Goal: Information Seeking & Learning: Learn about a topic

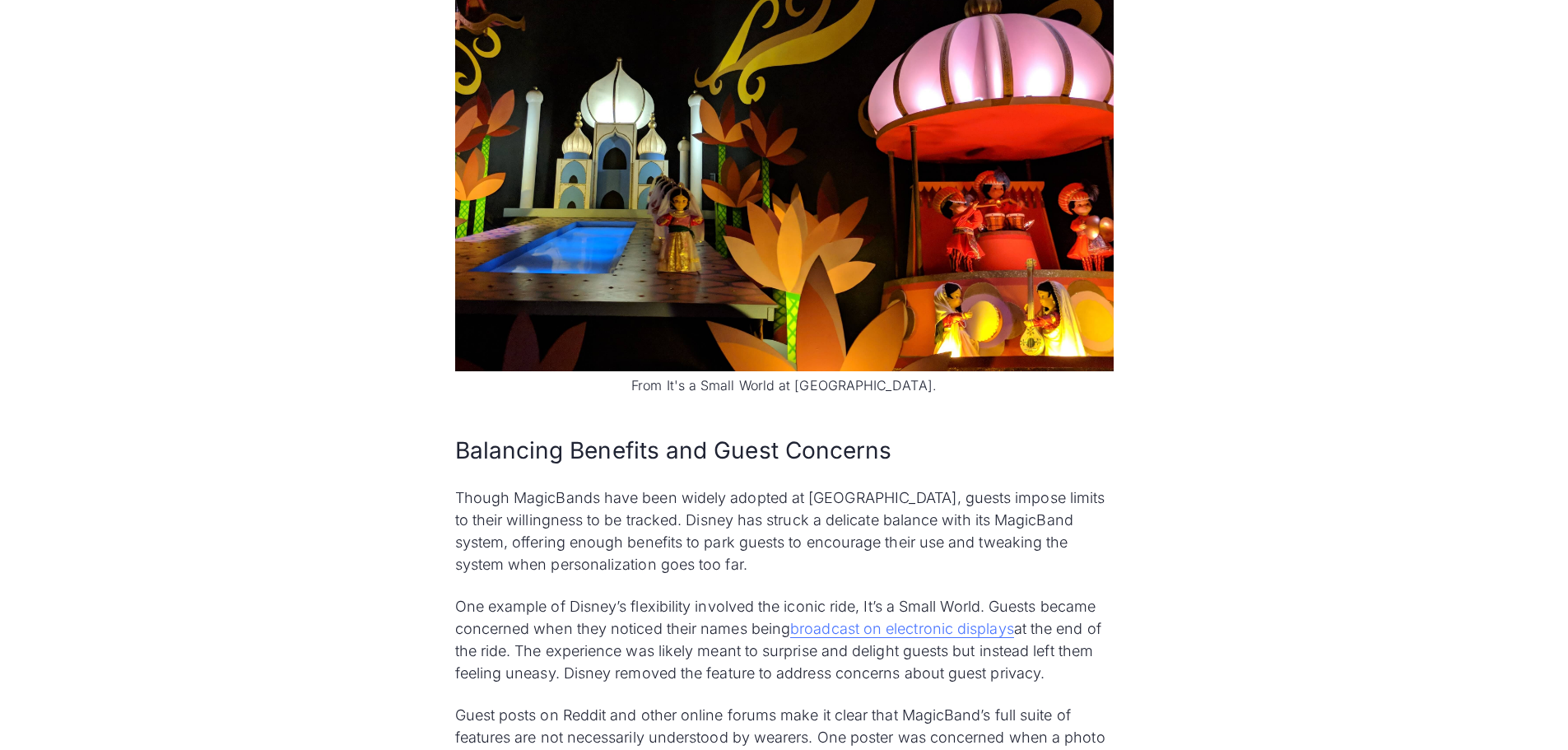
scroll to position [4628, 0]
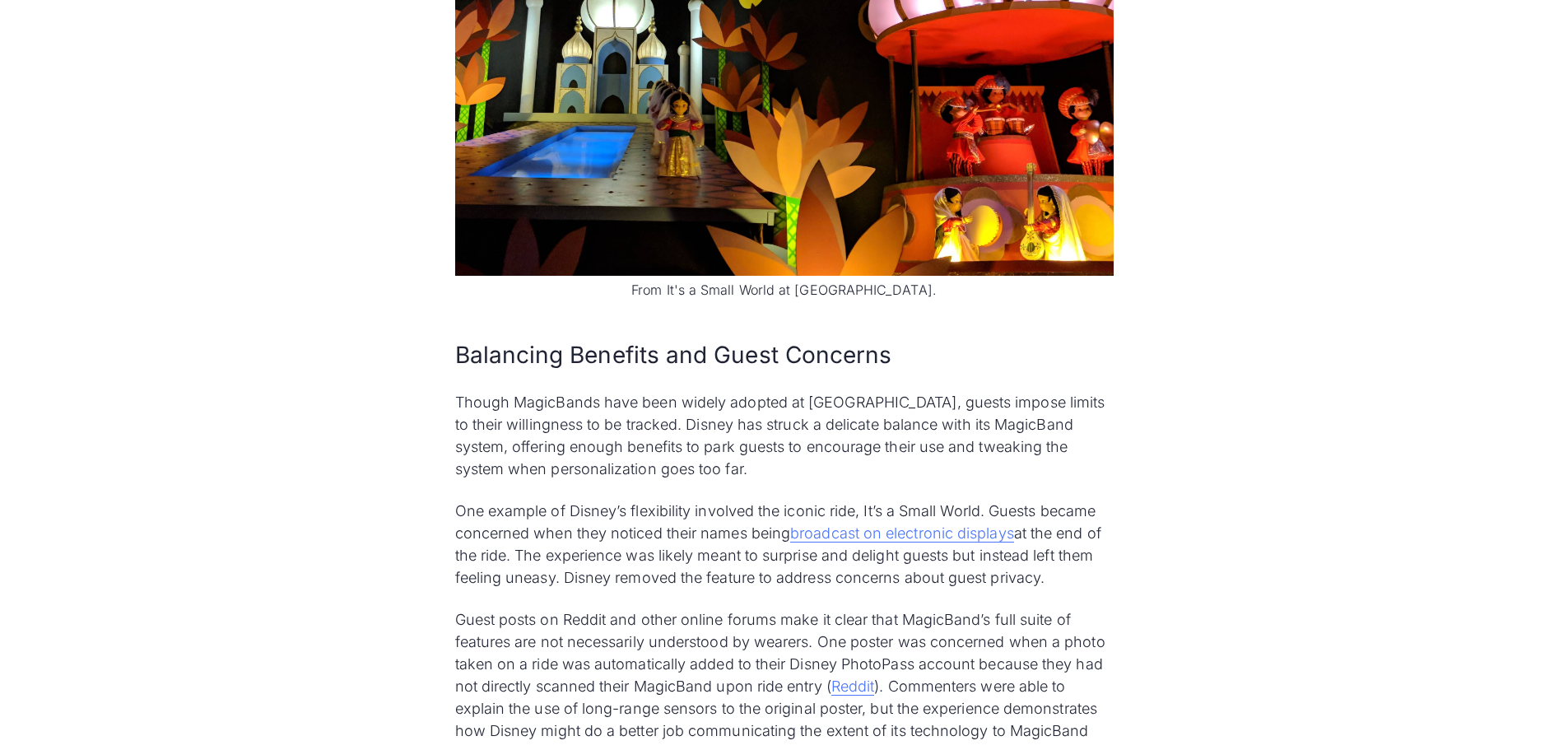
drag, startPoint x: 236, startPoint y: 1, endPoint x: 138, endPoint y: 118, distance: 152.6
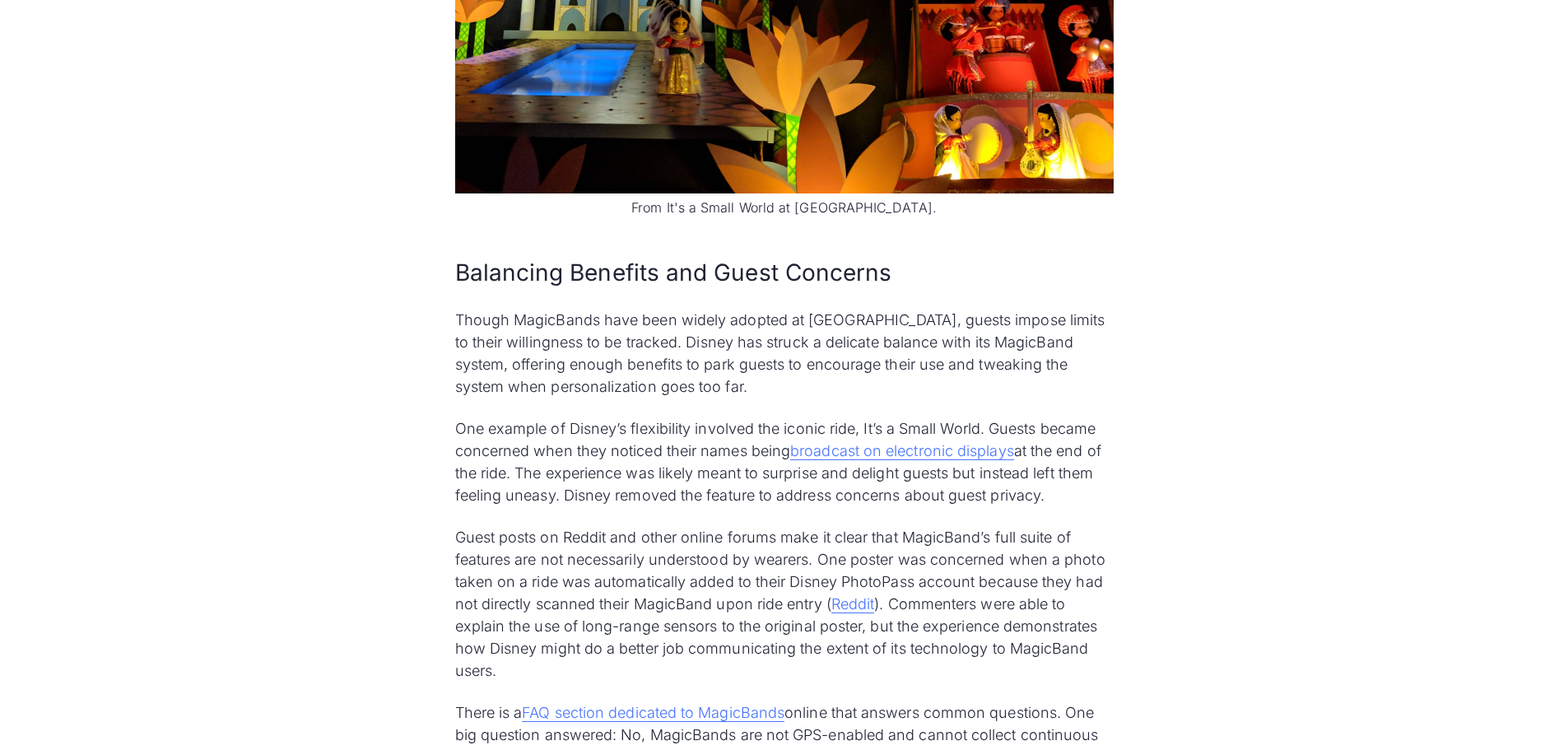
scroll to position [4793, 0]
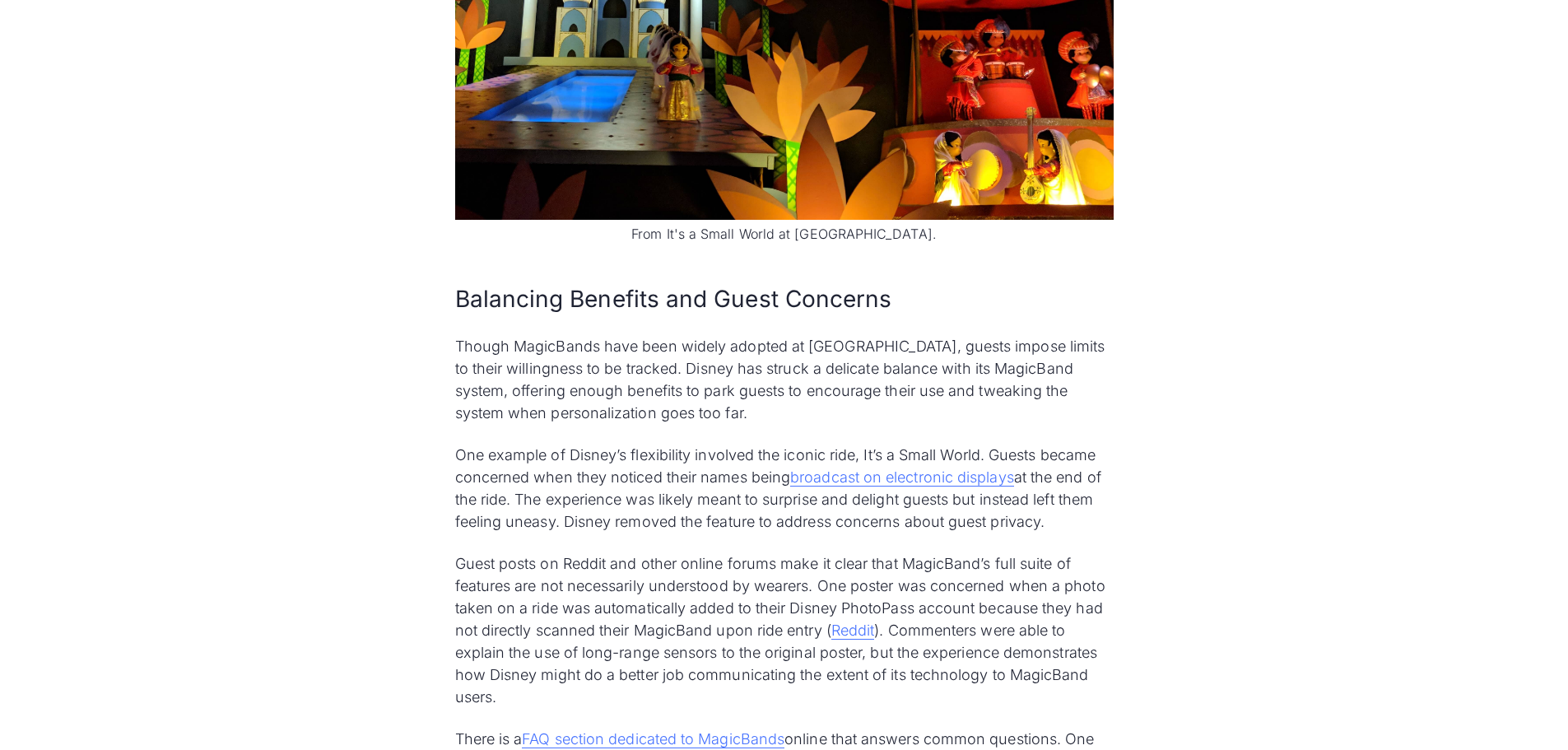
scroll to position [4804, 0]
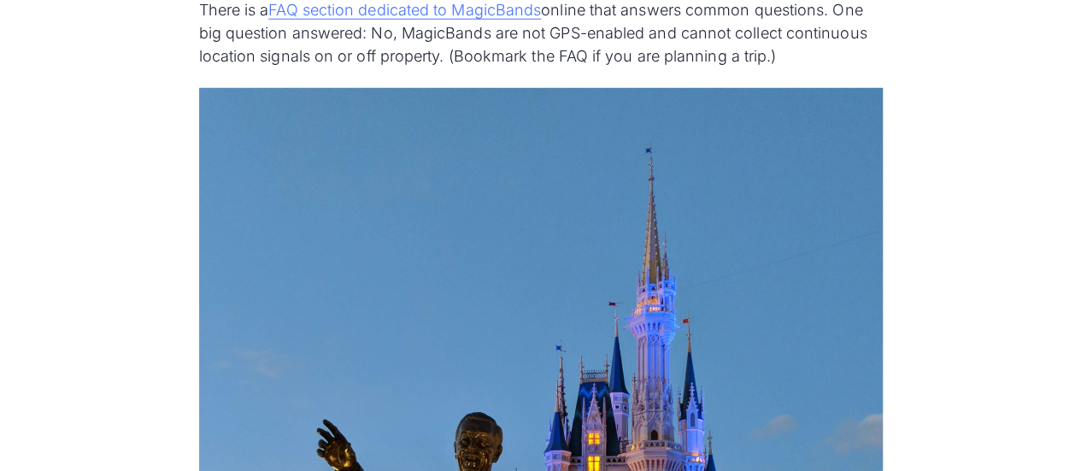
scroll to position [5735, 0]
